Goal: Check status

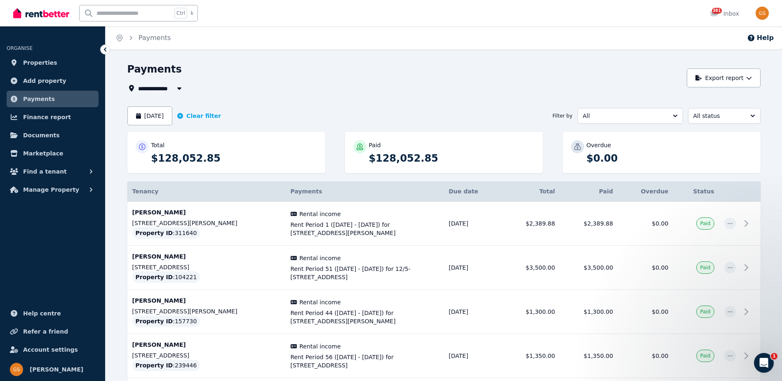
click at [221, 114] on div "[DATE] Clear filter Filter by All All status" at bounding box center [443, 115] width 633 height 19
click at [206, 117] on button "Clear filter" at bounding box center [199, 116] width 44 height 8
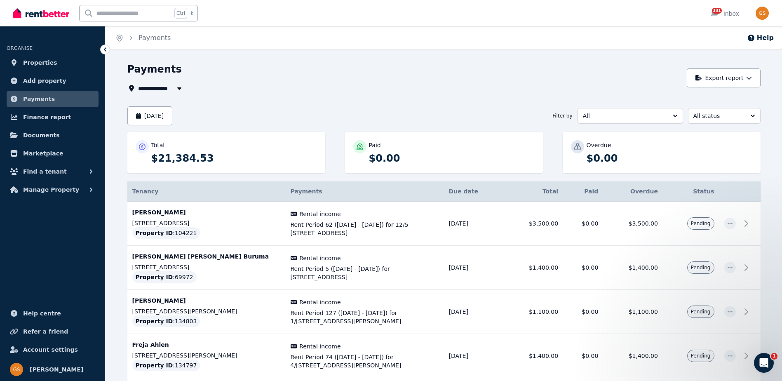
click at [524, 64] on div "Payments" at bounding box center [404, 71] width 555 height 16
click at [173, 116] on button "[DATE]" at bounding box center [149, 115] width 45 height 19
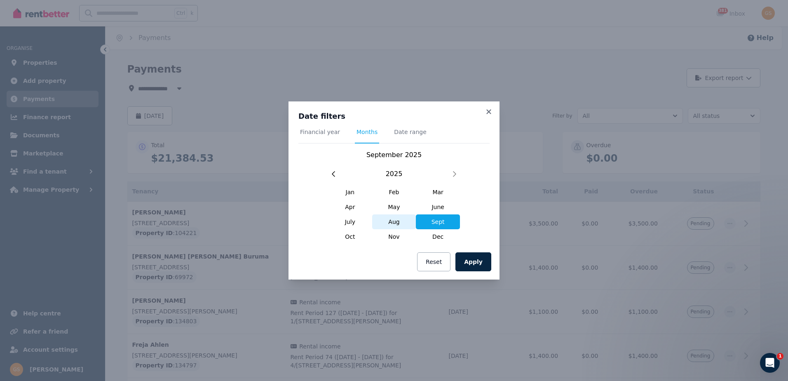
click at [392, 223] on span "Aug" at bounding box center [394, 221] width 44 height 15
click at [482, 270] on button "Apply" at bounding box center [473, 261] width 36 height 19
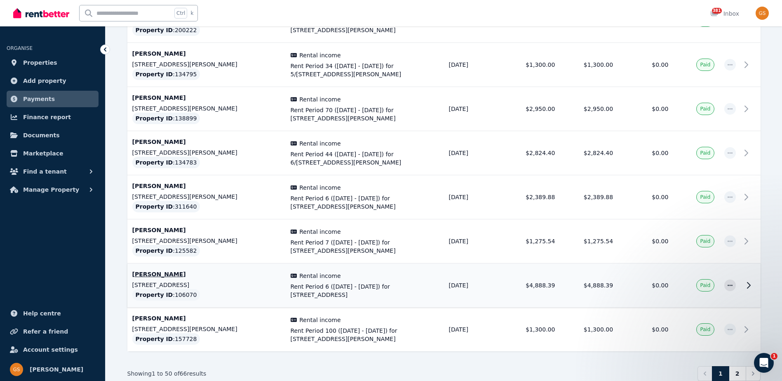
scroll to position [2085, 0]
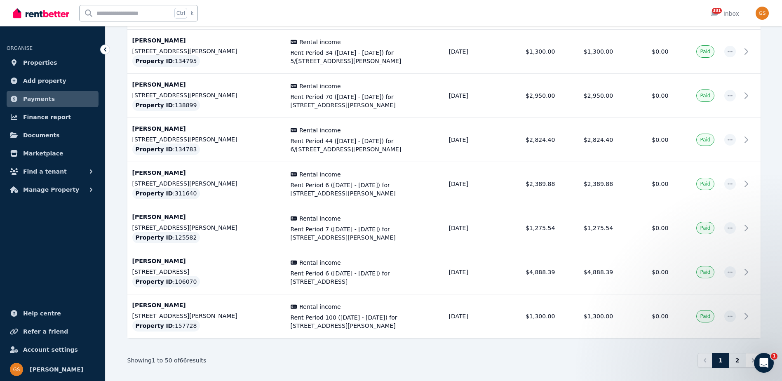
click at [704, 353] on link "2" at bounding box center [737, 360] width 17 height 15
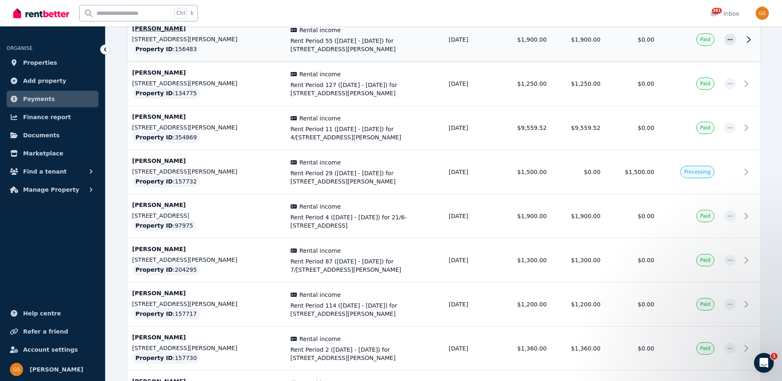
scroll to position [462, 0]
